Goal: Transaction & Acquisition: Purchase product/service

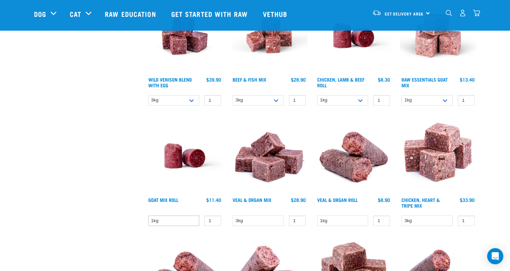
scroll to position [775, 0]
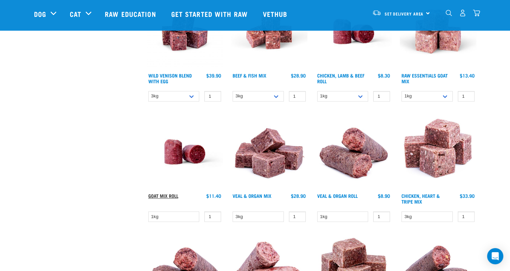
click at [170, 194] on link "Goat Mix Roll" at bounding box center [163, 195] width 30 height 2
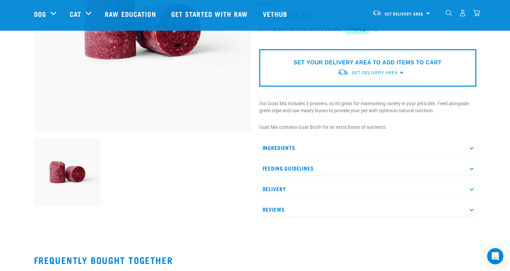
scroll to position [135, 0]
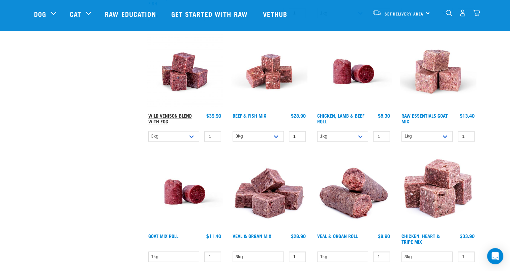
scroll to position [724, 0]
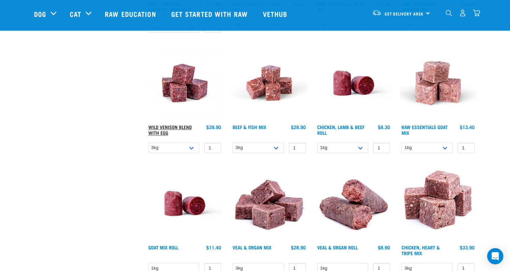
click at [175, 126] on link "Wild Venison Blend with Egg" at bounding box center [169, 130] width 43 height 8
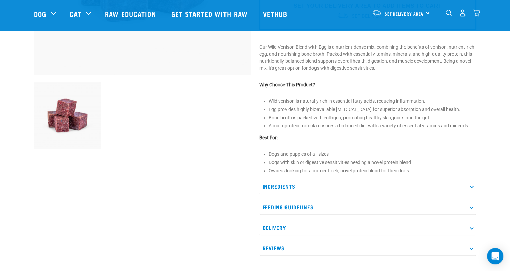
scroll to position [202, 0]
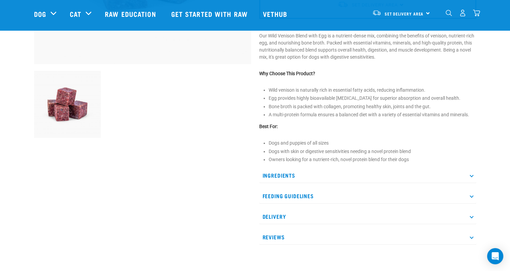
click at [328, 175] on p "Ingredients" at bounding box center [367, 175] width 217 height 15
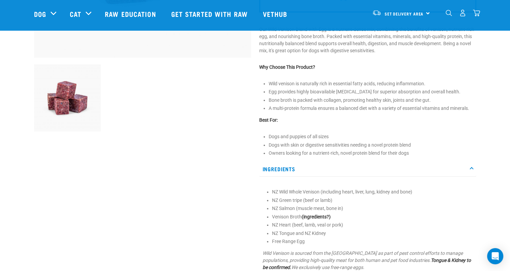
scroll to position [135, 0]
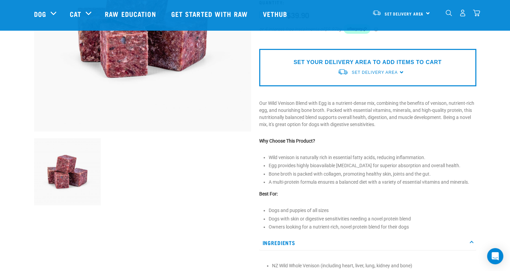
click at [235, 247] on div at bounding box center [142, 161] width 225 height 512
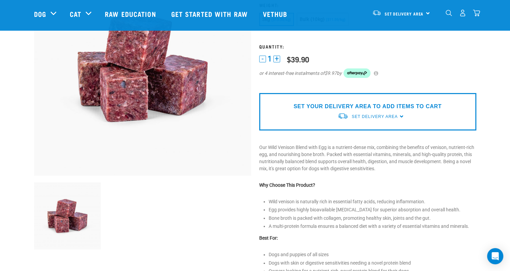
scroll to position [1, 0]
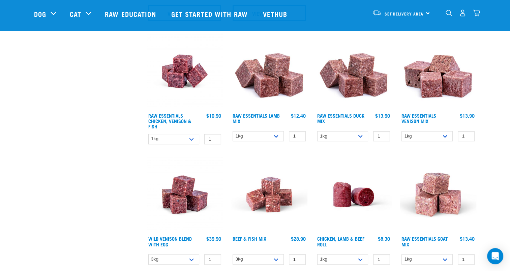
scroll to position [605, 0]
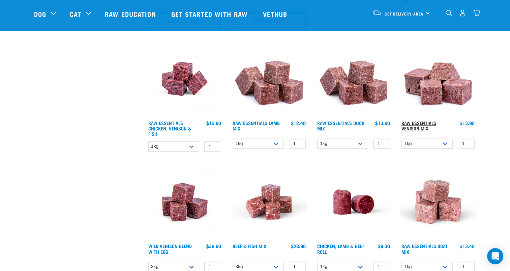
click at [421, 125] on link "Raw Essentials Venison Mix" at bounding box center [418, 126] width 35 height 8
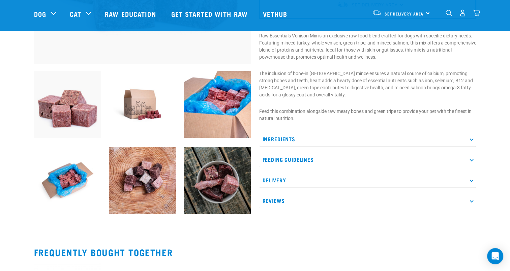
scroll to position [169, 0]
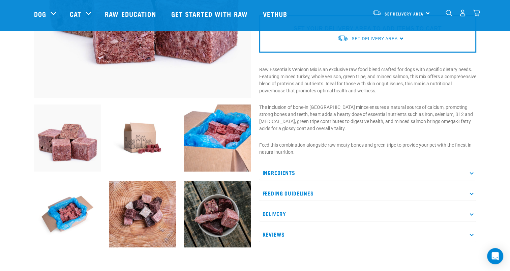
click at [298, 170] on p "Ingredients" at bounding box center [367, 172] width 217 height 15
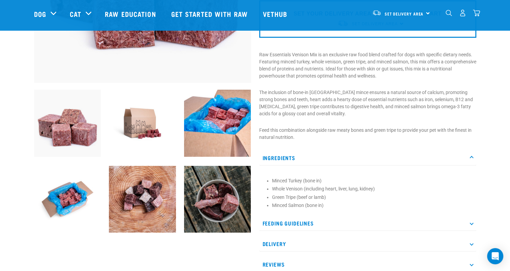
scroll to position [139, 0]
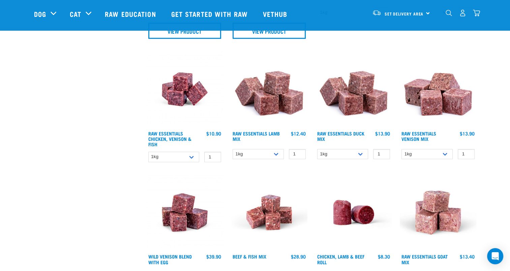
scroll to position [587, 0]
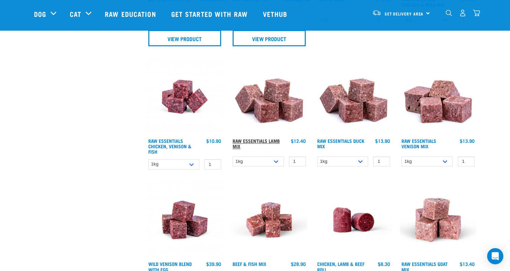
click at [265, 140] on link "Raw Essentials Lamb Mix" at bounding box center [256, 144] width 47 height 8
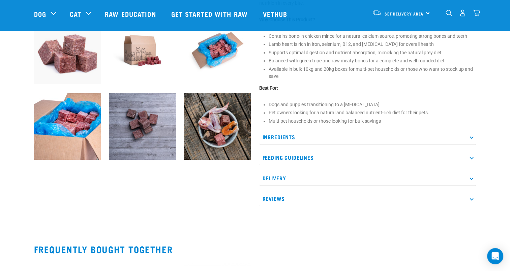
scroll to position [270, 0]
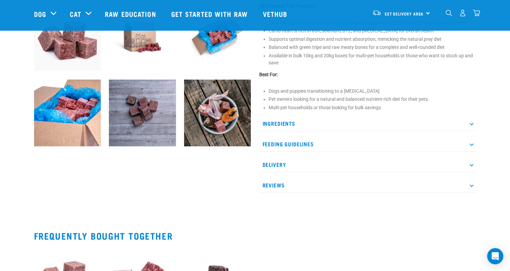
click at [303, 124] on p "Ingredients" at bounding box center [367, 123] width 217 height 15
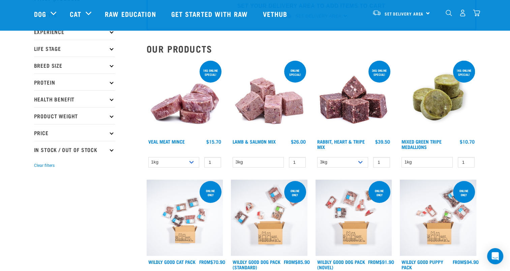
scroll to position [30, 0]
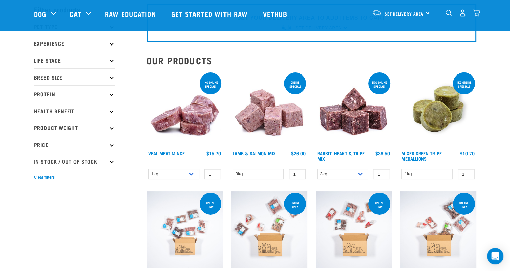
click at [92, 91] on p "Protein" at bounding box center [74, 93] width 81 height 17
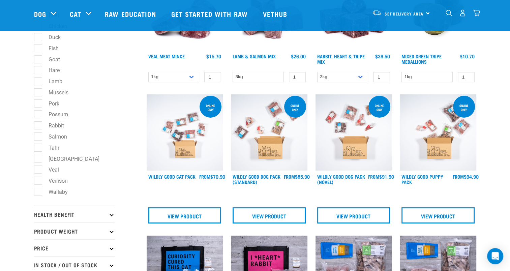
scroll to position [131, 0]
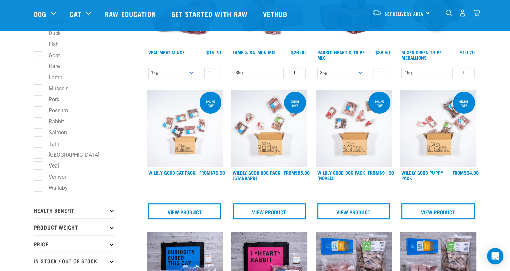
click at [42, 176] on label "Venison" at bounding box center [54, 177] width 33 height 8
click at [38, 176] on input "Venison" at bounding box center [36, 175] width 4 height 4
checkbox input "true"
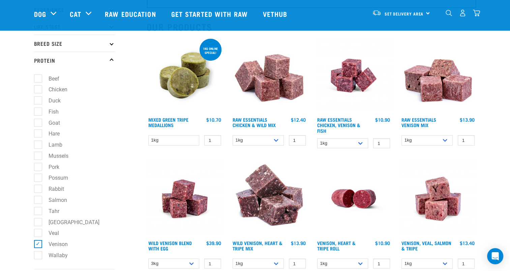
scroll to position [67, 0]
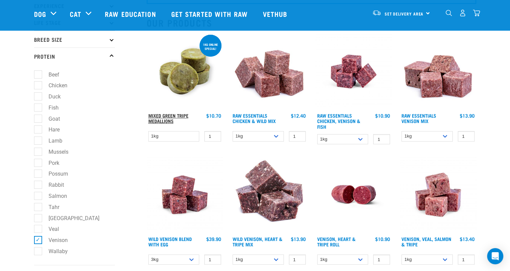
click at [165, 117] on link "Mixed Green Tripe Medallions" at bounding box center [168, 118] width 40 height 8
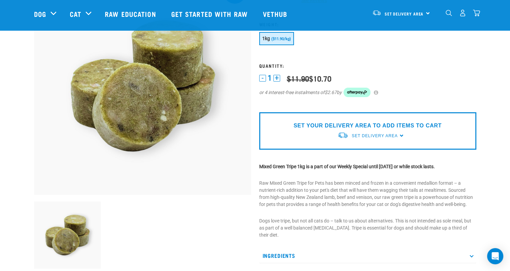
scroll to position [101, 0]
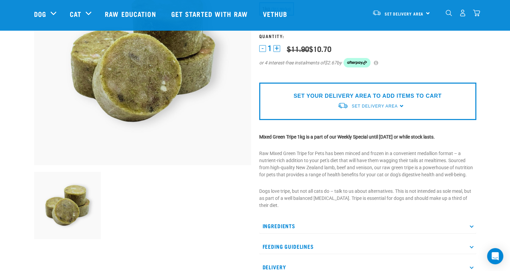
click at [358, 219] on p "Ingredients" at bounding box center [367, 225] width 217 height 15
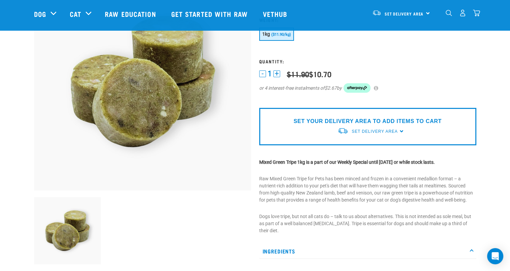
scroll to position [67, 0]
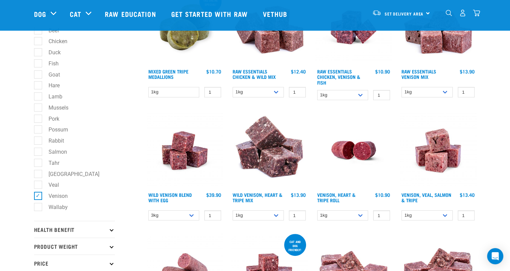
scroll to position [78, 0]
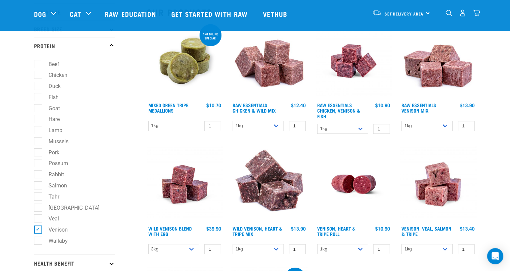
click at [38, 133] on label "Lamb" at bounding box center [51, 130] width 27 height 8
click at [36, 131] on input "Lamb" at bounding box center [36, 129] width 4 height 4
checkbox input "true"
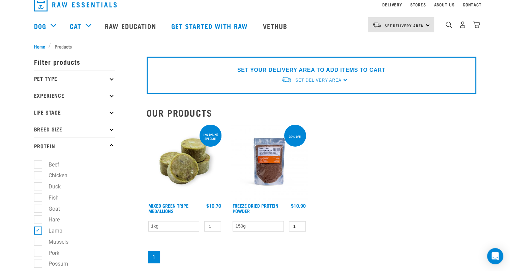
scroll to position [67, 0]
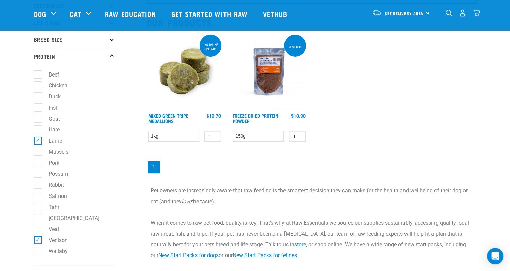
click at [44, 140] on label "Lamb" at bounding box center [51, 141] width 27 height 8
click at [38, 140] on input "Lamb" at bounding box center [36, 140] width 4 height 4
checkbox input "false"
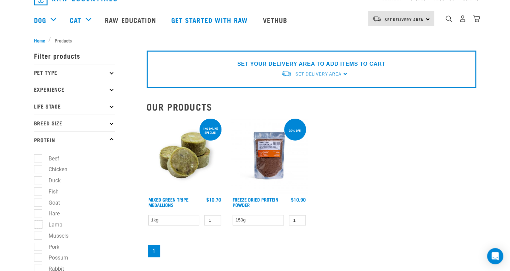
scroll to position [0, 0]
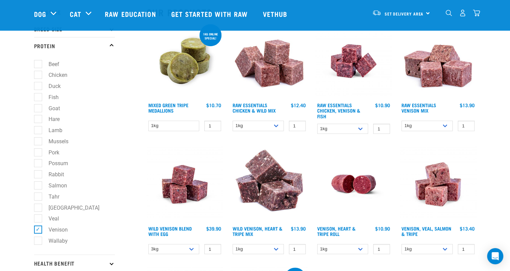
scroll to position [101, 0]
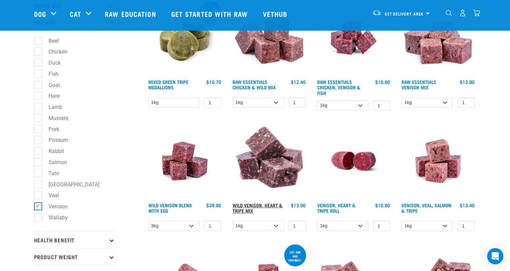
click at [263, 204] on link "Wild Venison, Heart & Tripe Mix" at bounding box center [258, 208] width 50 height 8
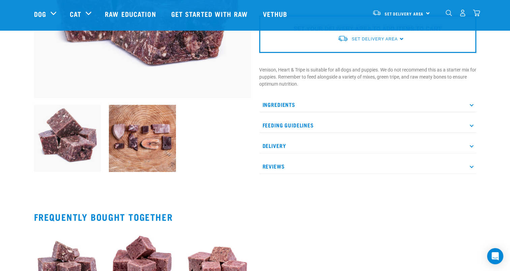
scroll to position [169, 0]
click at [335, 101] on p "Ingredients" at bounding box center [367, 104] width 217 height 15
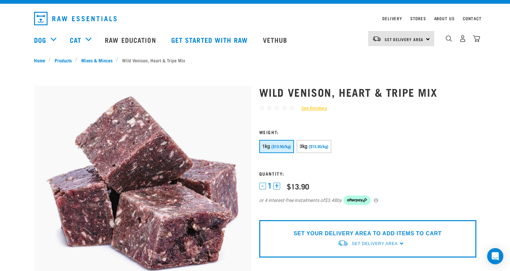
scroll to position [34, 0]
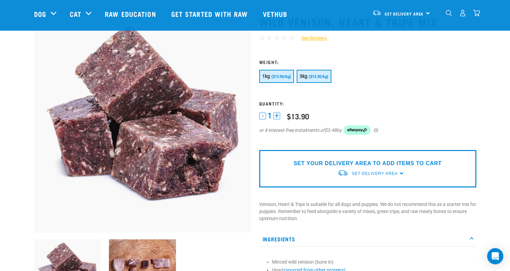
click at [315, 80] on button "3kg ($13.30/kg)" at bounding box center [314, 76] width 35 height 13
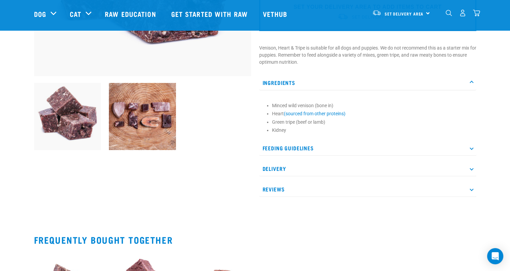
scroll to position [202, 0]
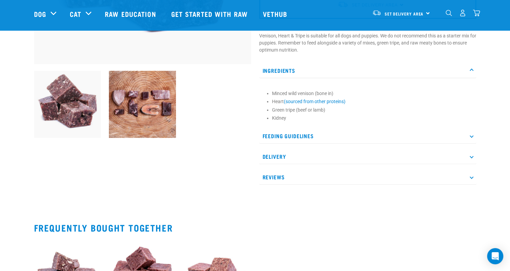
click at [298, 158] on p "Delivery" at bounding box center [367, 156] width 217 height 15
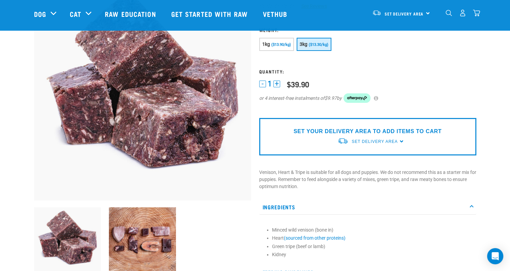
scroll to position [67, 0]
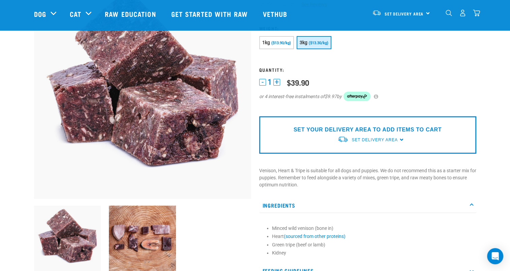
click at [326, 139] on div "SET YOUR DELIVERY AREA TO ADD ITEMS TO CART Set Delivery Area North Island Sout…" at bounding box center [367, 134] width 217 height 37
click at [382, 138] on span "Set Delivery Area" at bounding box center [375, 140] width 46 height 5
click at [356, 154] on link "[GEOGRAPHIC_DATA]" at bounding box center [370, 155] width 67 height 11
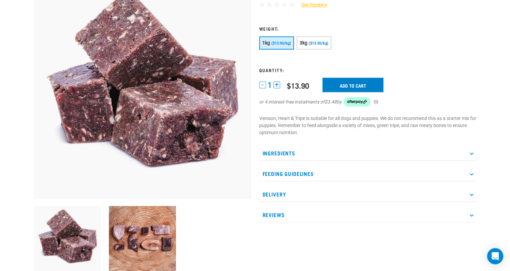
click at [347, 88] on input "Add to cart" at bounding box center [353, 85] width 61 height 14
click at [277, 85] on button "+" at bounding box center [276, 85] width 7 height 7
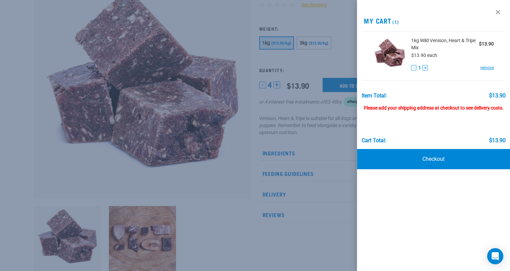
click at [277, 85] on div at bounding box center [255, 135] width 510 height 271
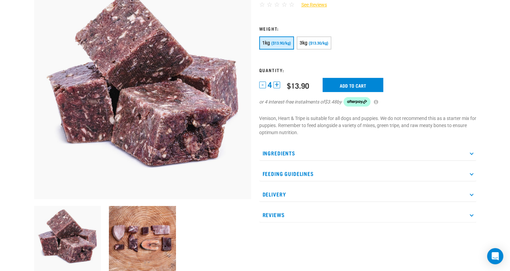
click at [277, 85] on button "+" at bounding box center [276, 85] width 7 height 7
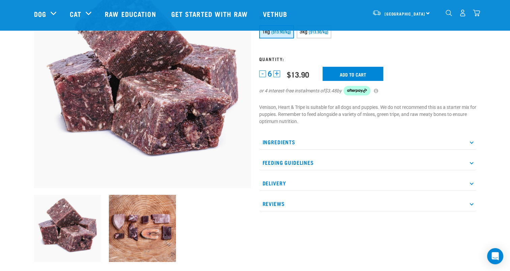
scroll to position [49, 0]
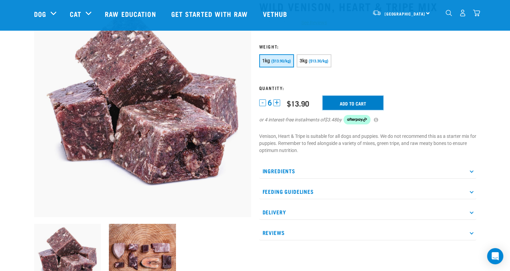
click at [347, 100] on input "Add to cart" at bounding box center [353, 103] width 61 height 14
click at [27, 133] on button "delete" at bounding box center [23, 135] width 7 height 7
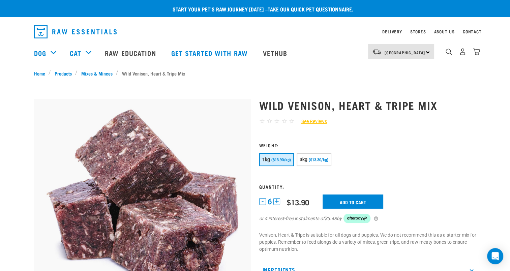
scroll to position [0, 0]
click at [393, 33] on link "Delivery" at bounding box center [392, 31] width 20 height 2
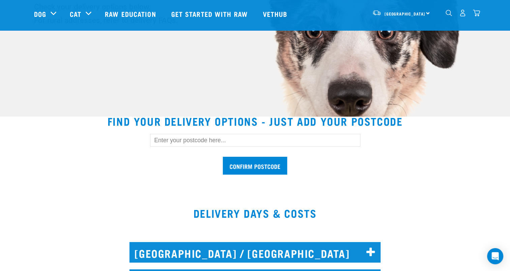
scroll to position [135, 0]
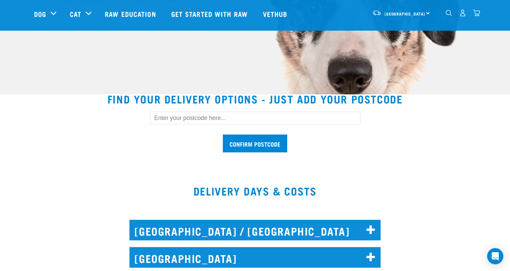
click at [296, 120] on input "text" at bounding box center [255, 118] width 210 height 13
type input "0600"
click at [277, 142] on input "Confirm postcode" at bounding box center [255, 143] width 64 height 18
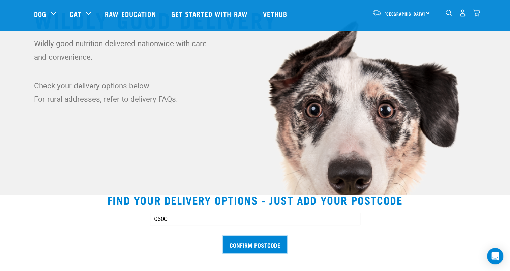
scroll to position [0, 0]
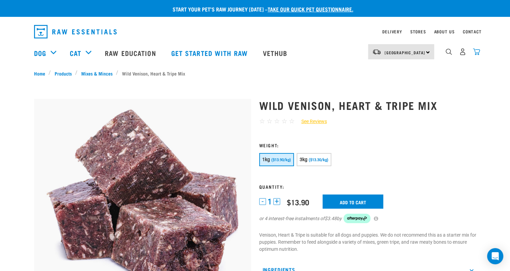
click at [474, 54] on img "dropdown navigation" at bounding box center [476, 51] width 7 height 7
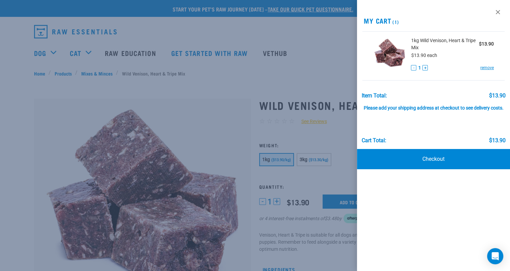
click at [245, 77] on div at bounding box center [255, 135] width 510 height 271
